Goal: Find specific page/section: Find specific page/section

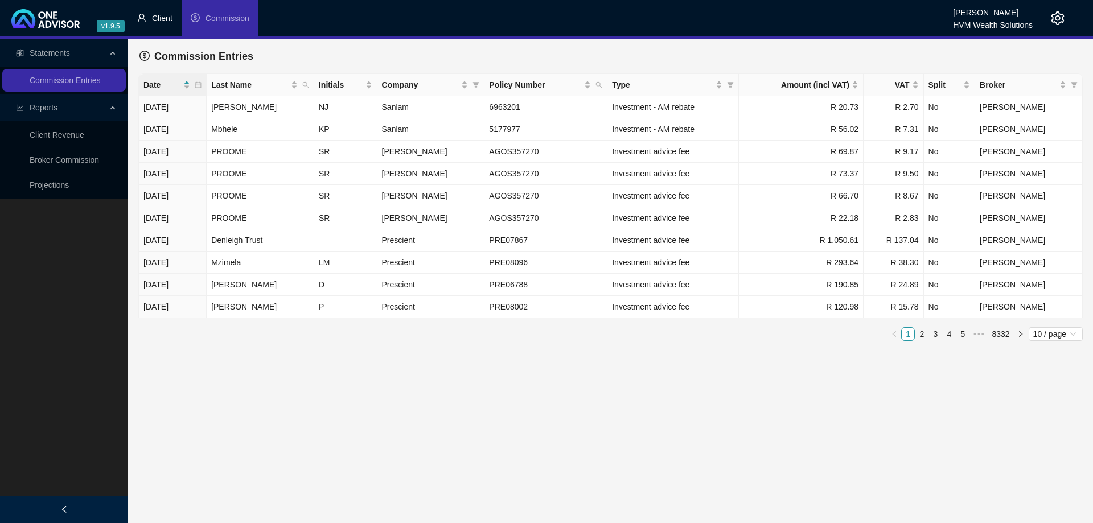
click at [161, 22] on span "Client" at bounding box center [162, 18] width 20 height 9
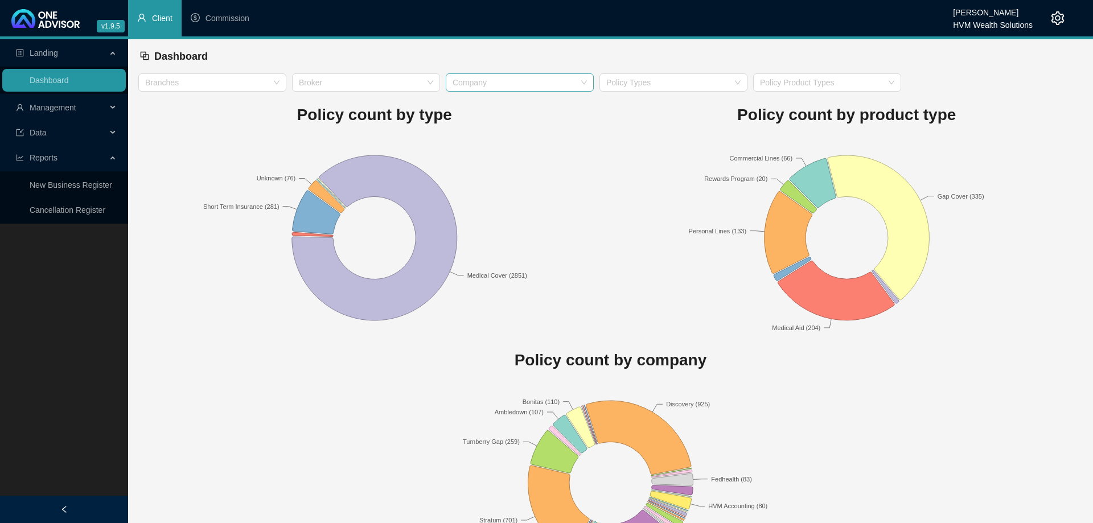
click at [502, 90] on div "Company" at bounding box center [520, 82] width 148 height 18
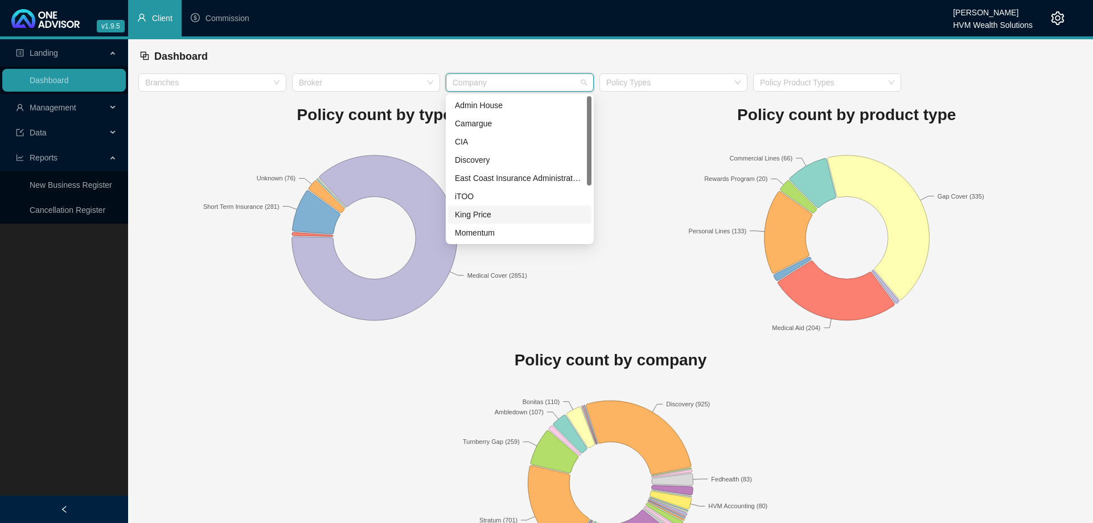
click at [492, 214] on div "King Price" at bounding box center [520, 214] width 130 height 13
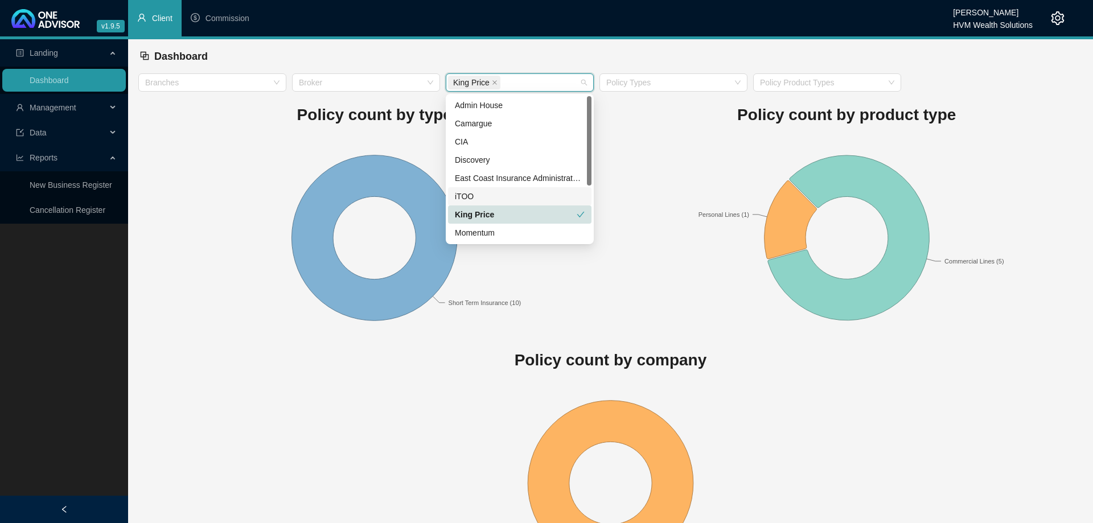
click at [234, 177] on rect at bounding box center [374, 237] width 472 height 199
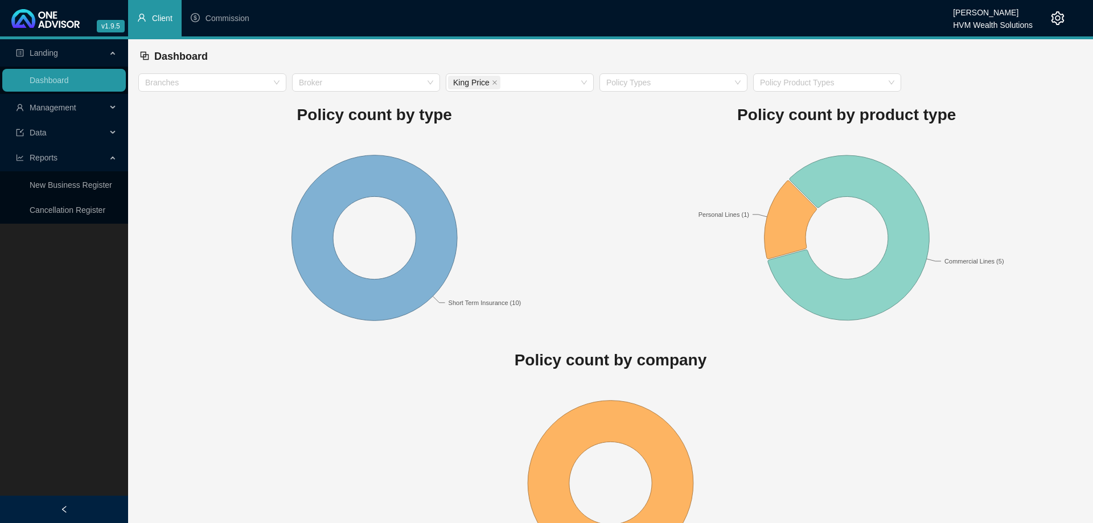
click at [109, 105] on div "Management" at bounding box center [64, 107] width 124 height 23
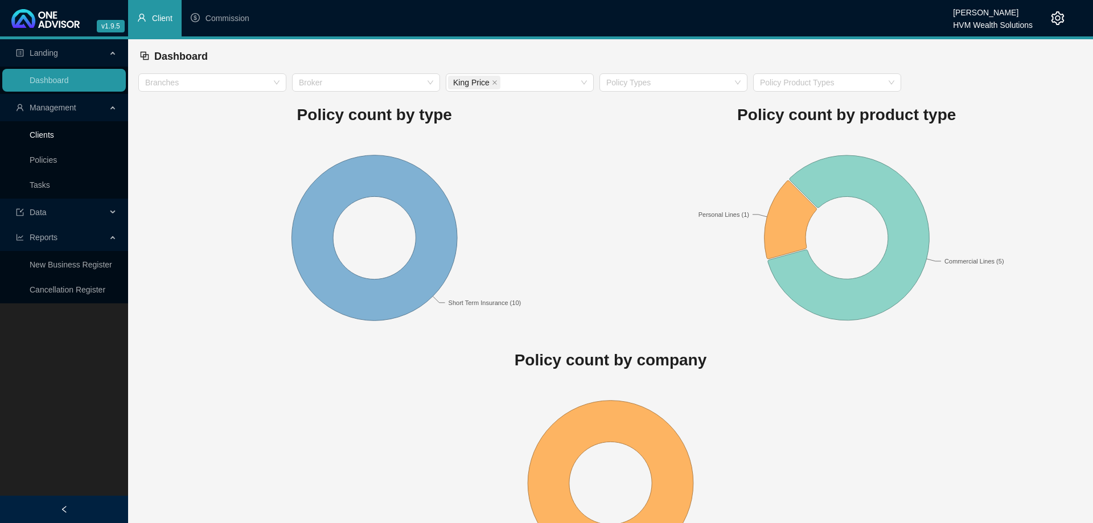
click at [54, 133] on link "Clients" at bounding box center [42, 134] width 24 height 9
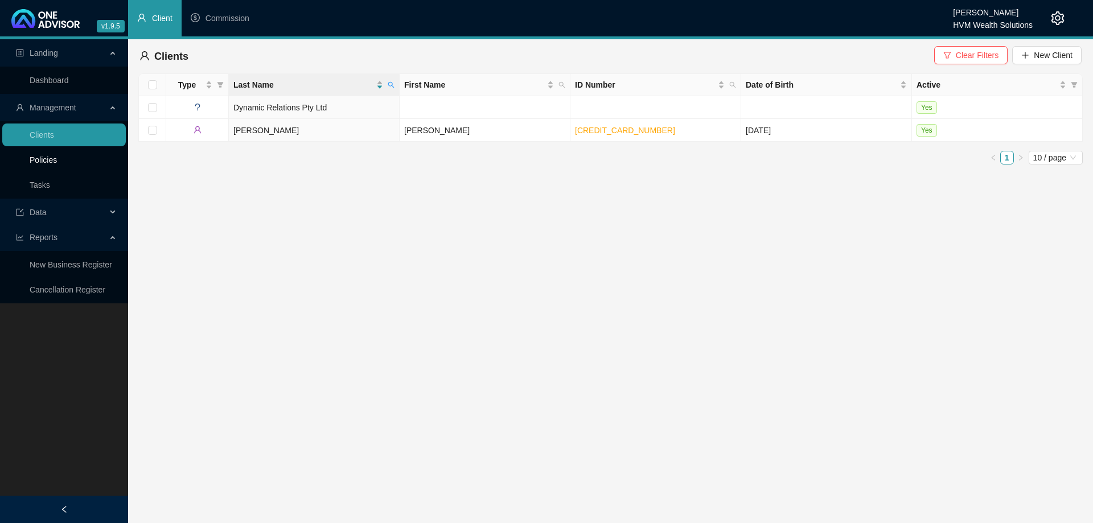
click at [57, 162] on link "Policies" at bounding box center [43, 159] width 27 height 9
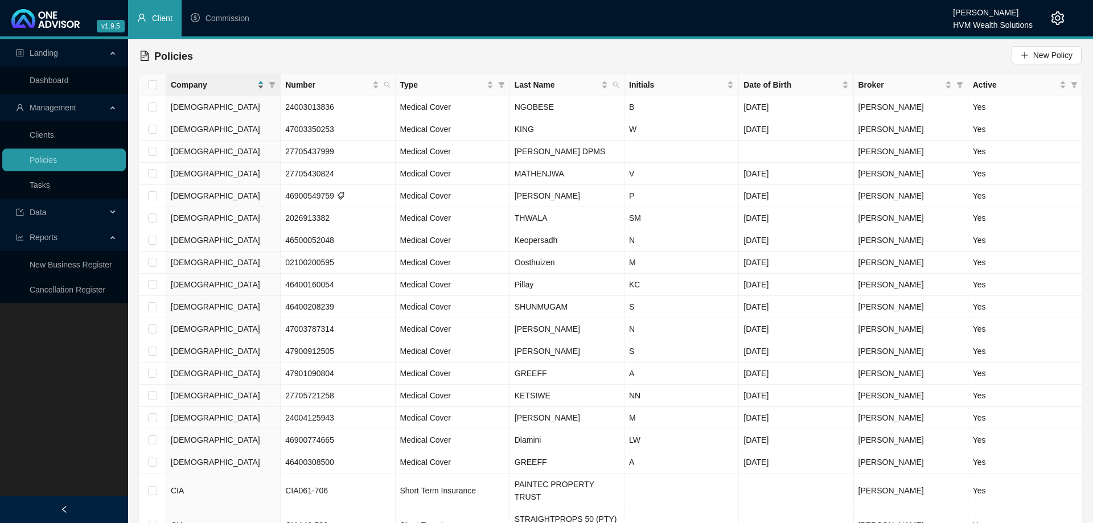
click at [231, 84] on span "Company" at bounding box center [213, 85] width 84 height 13
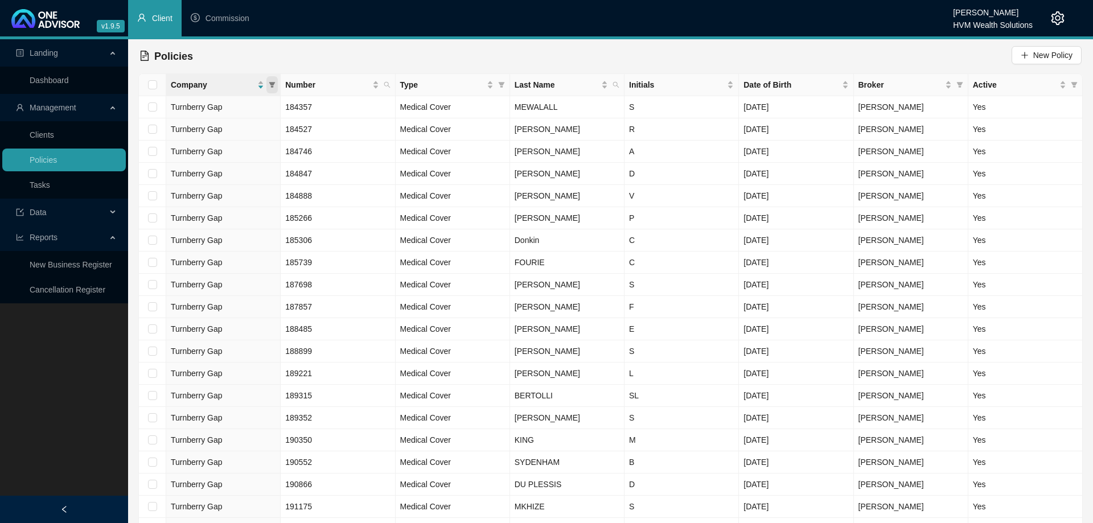
click at [271, 85] on icon "filter" at bounding box center [272, 85] width 6 height 6
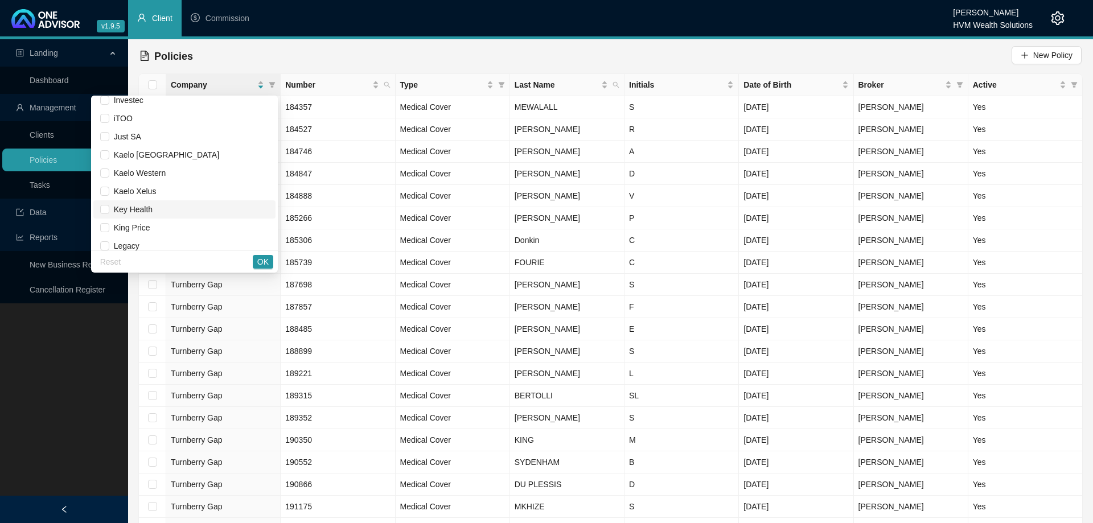
scroll to position [454, 0]
click at [138, 161] on span "King Price" at bounding box center [129, 162] width 41 height 9
checkbox input "true"
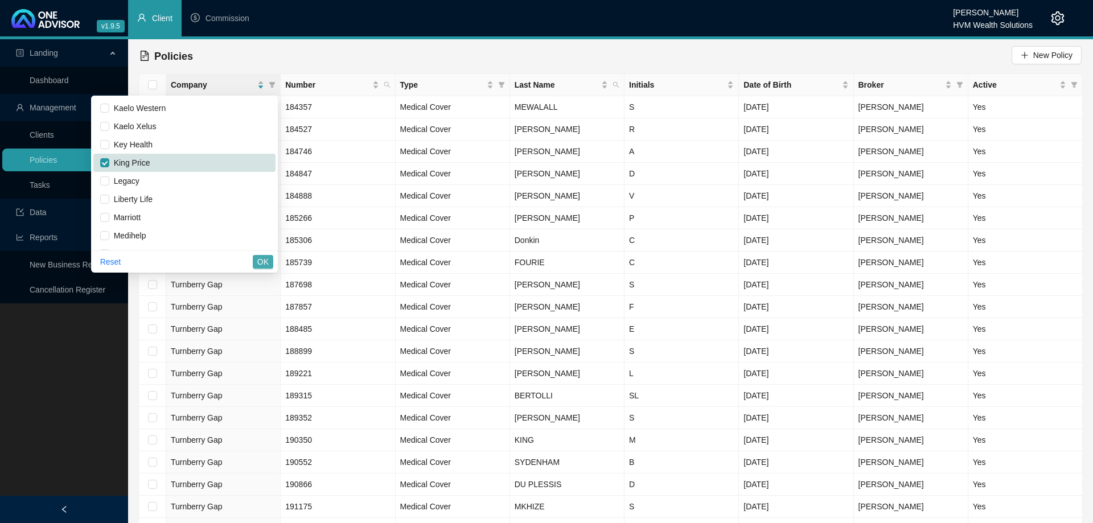
click at [261, 258] on span "OK" at bounding box center [262, 262] width 11 height 13
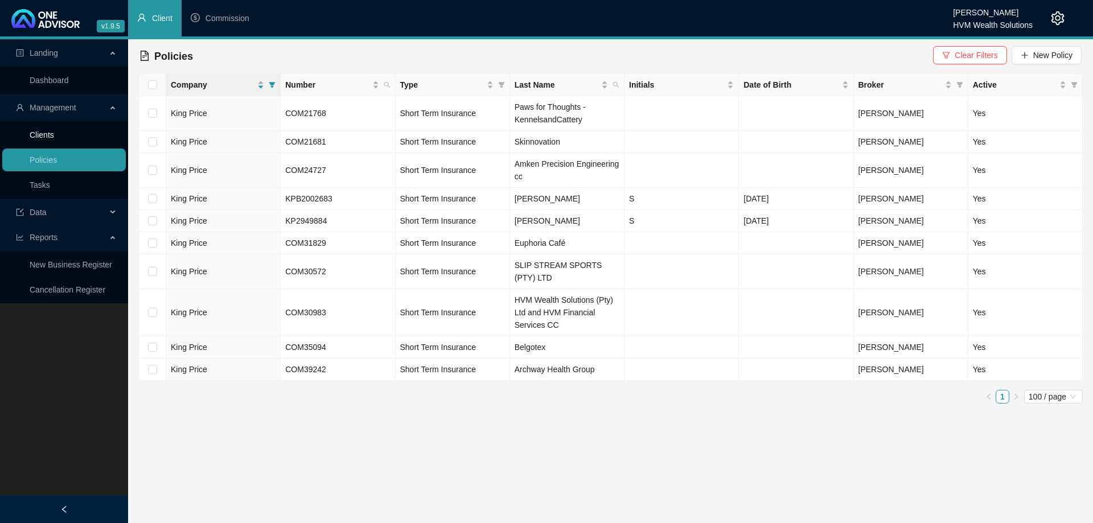
click at [54, 137] on link "Clients" at bounding box center [42, 134] width 24 height 9
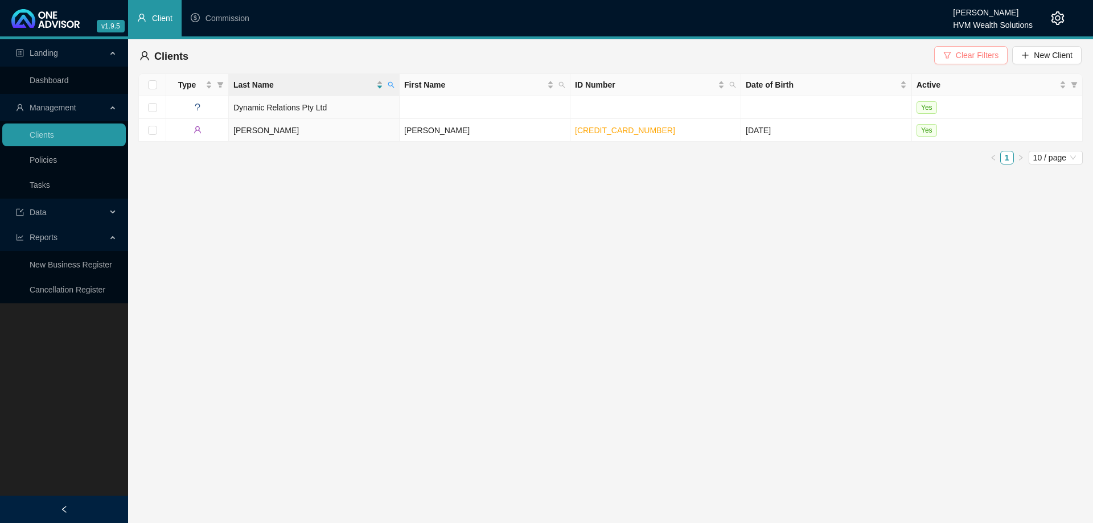
click at [965, 55] on span "Clear Filters" at bounding box center [977, 55] width 43 height 13
